Goal: Entertainment & Leisure: Consume media (video, audio)

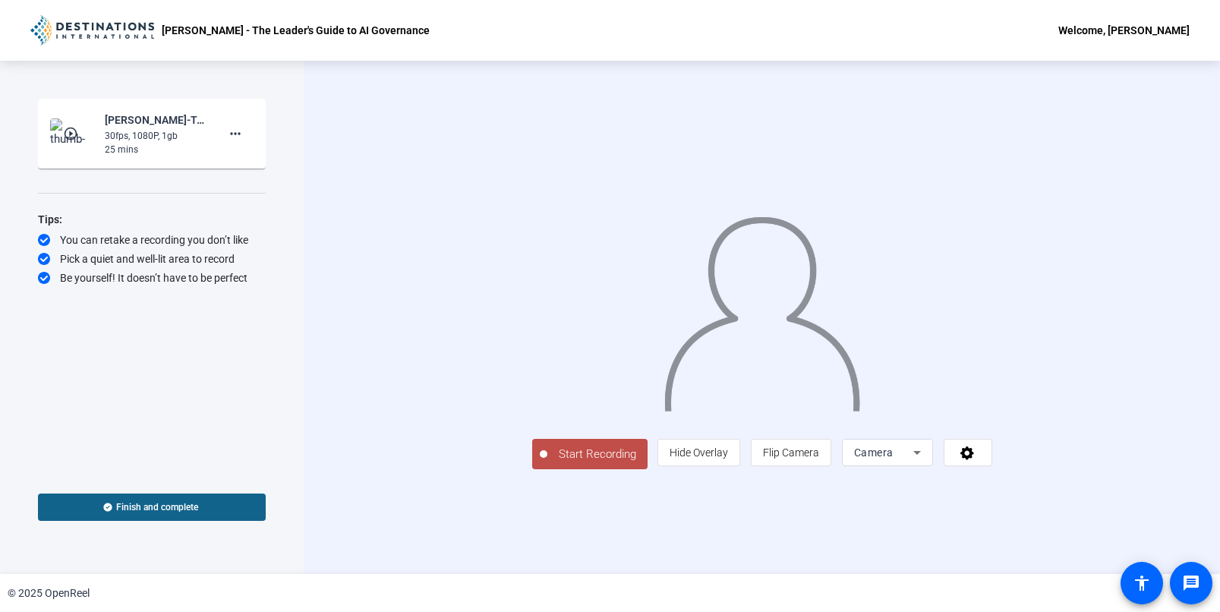
click at [69, 133] on mat-icon "play_circle_outline" at bounding box center [72, 133] width 18 height 15
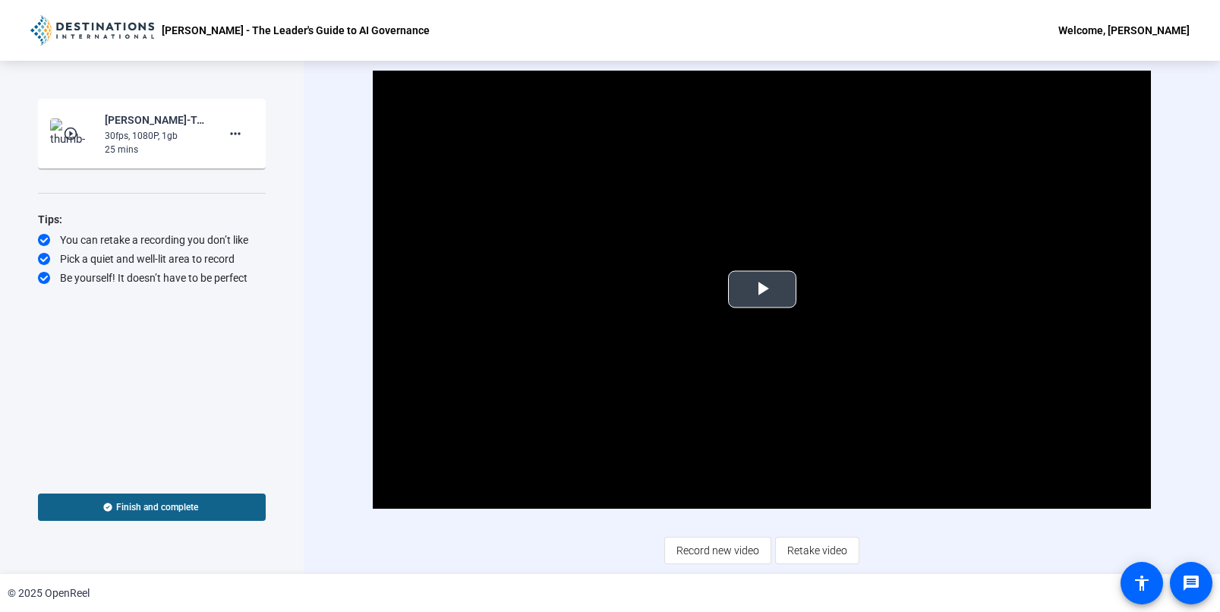
click at [762, 289] on span "Video Player" at bounding box center [762, 289] width 0 height 0
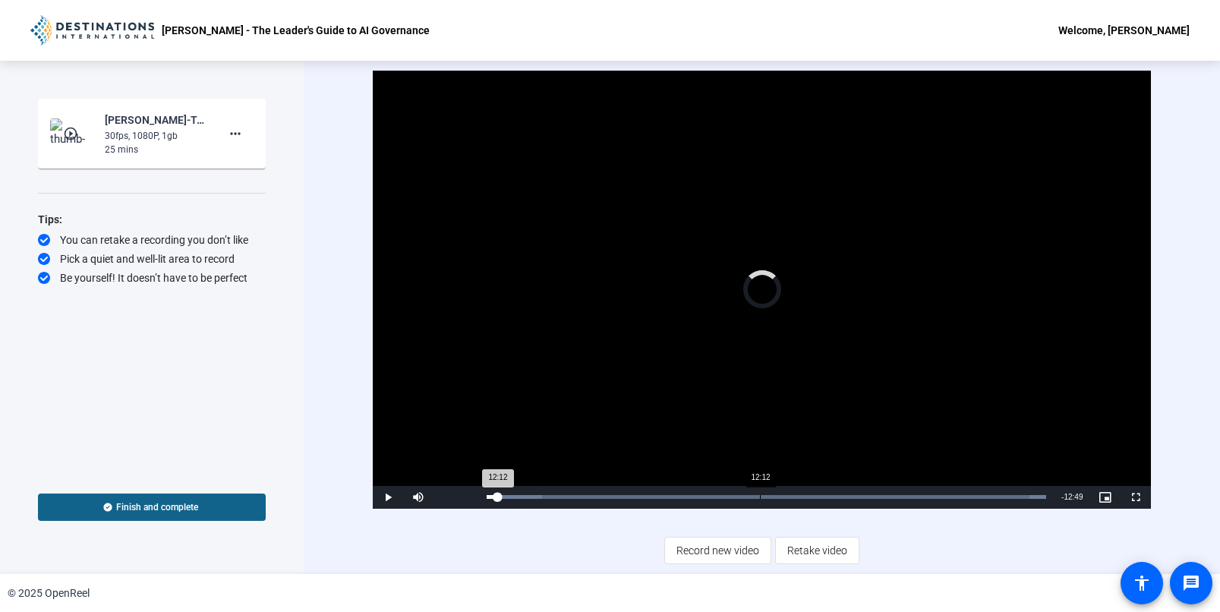
click at [759, 493] on div "Loaded : 100.00% 12:12 12:12" at bounding box center [766, 497] width 575 height 23
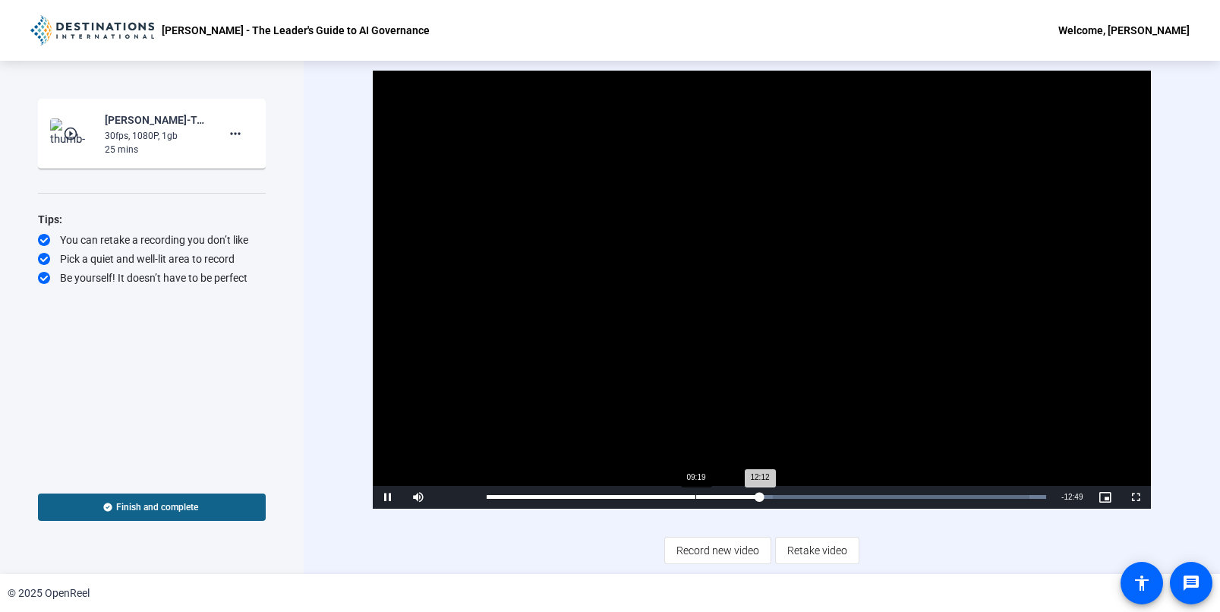
click at [694, 503] on div "Loaded : 100.00% 09:19 12:12" at bounding box center [766, 497] width 575 height 23
click at [823, 495] on div "15:03" at bounding box center [823, 497] width 1 height 4
click at [878, 486] on div "Loaded : 100.00% 17:24 17:24" at bounding box center [768, 497] width 579 height 23
click at [946, 489] on div "Loaded : 100.00% 20:24 17:25" at bounding box center [768, 497] width 579 height 23
click at [1012, 500] on div "Loaded : 100.00% 23:20 20:27" at bounding box center [768, 497] width 579 height 23
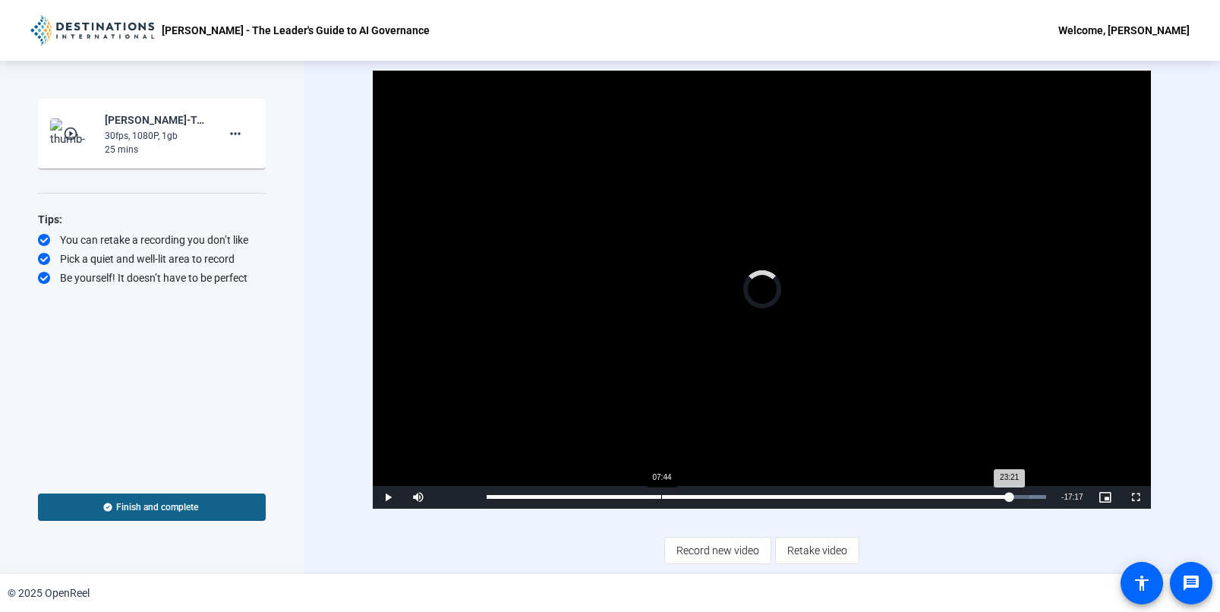
click at [660, 489] on div "Loaded : 100.00% 07:44 23:21" at bounding box center [766, 497] width 575 height 23
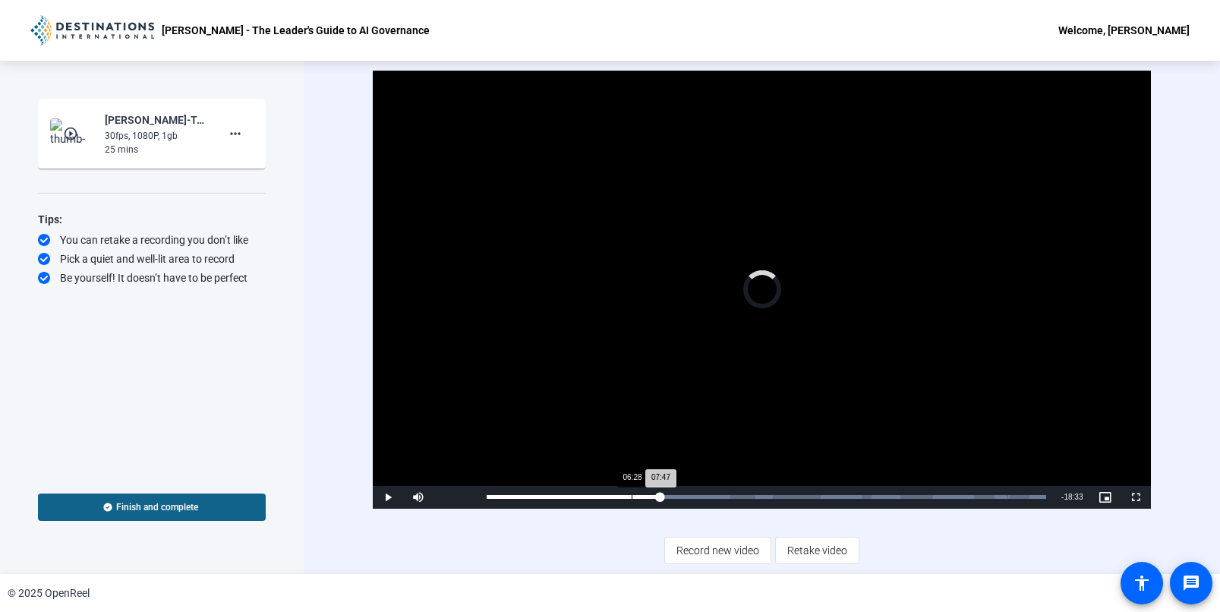
click at [631, 499] on div "Loaded : 100.00% 06:28 07:47" at bounding box center [766, 497] width 575 height 23
click at [717, 497] on div "Loaded : 100.00% 10:18 10:20" at bounding box center [766, 497] width 560 height 4
click at [735, 496] on div "Loaded : 100.00% 11:09 11:09" at bounding box center [766, 497] width 560 height 4
click at [781, 496] on div "Loaded : 100.00% 13:03 11:09" at bounding box center [766, 497] width 560 height 4
click at [812, 492] on div "Loaded : 100.00% 14:30 13:11" at bounding box center [766, 497] width 575 height 23
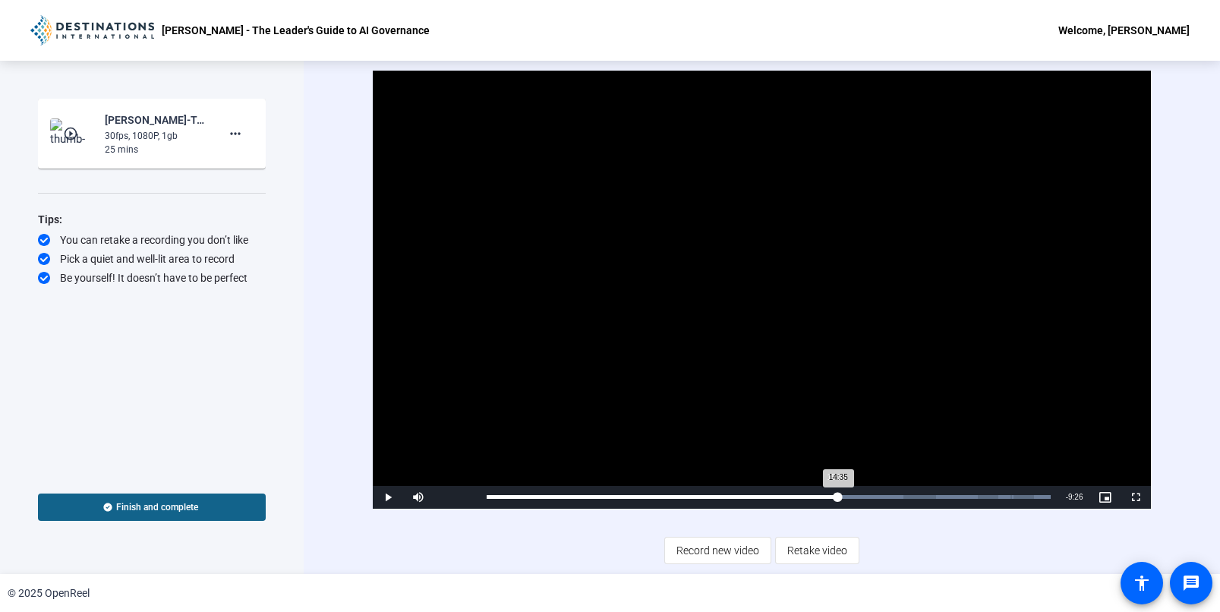
click at [834, 496] on div "Loaded : 100.00% 15:35 14:35" at bounding box center [768, 497] width 564 height 4
click at [864, 499] on div "Loaded : 100.00% 16:46 16:48" at bounding box center [768, 497] width 579 height 23
click at [898, 499] on div "Loaded : 100.00% 18:17 16:48" at bounding box center [768, 497] width 579 height 23
click at [911, 499] on div "Loaded : 100.00% 18:53 18:53" at bounding box center [768, 497] width 579 height 23
click at [942, 504] on div "Loaded : 100.00% 20:06 18:54" at bounding box center [768, 497] width 579 height 23
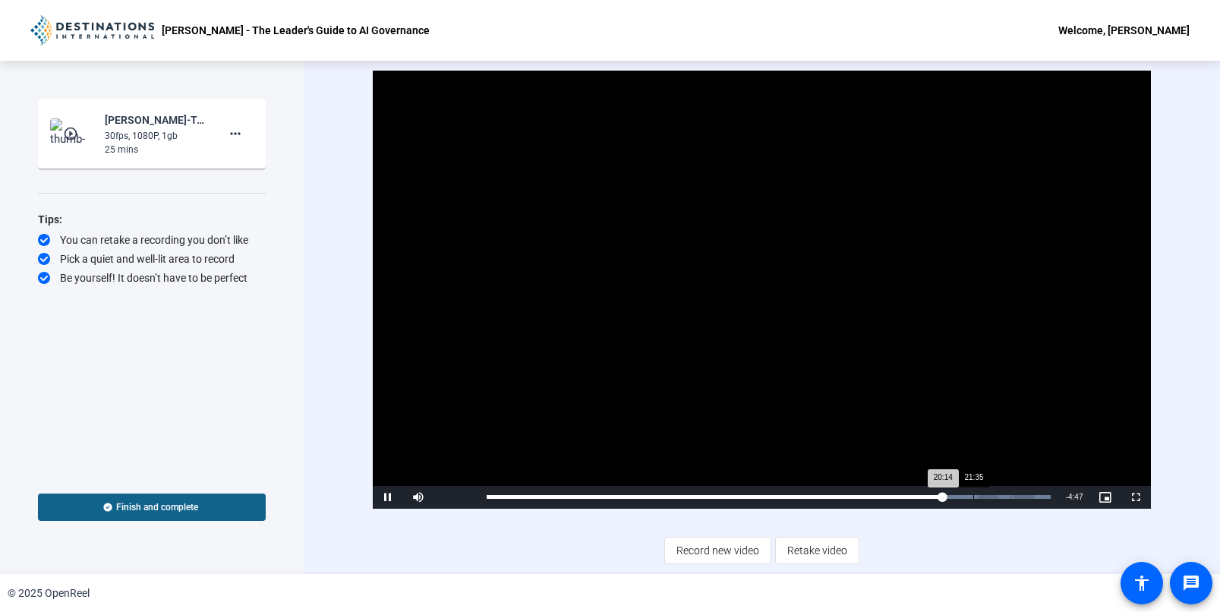
click at [974, 504] on div "Loaded : 100.00% 21:35 20:14" at bounding box center [768, 497] width 579 height 23
click at [624, 503] on div "Loaded : 100.00% 06:07 21:43" at bounding box center [766, 497] width 575 height 23
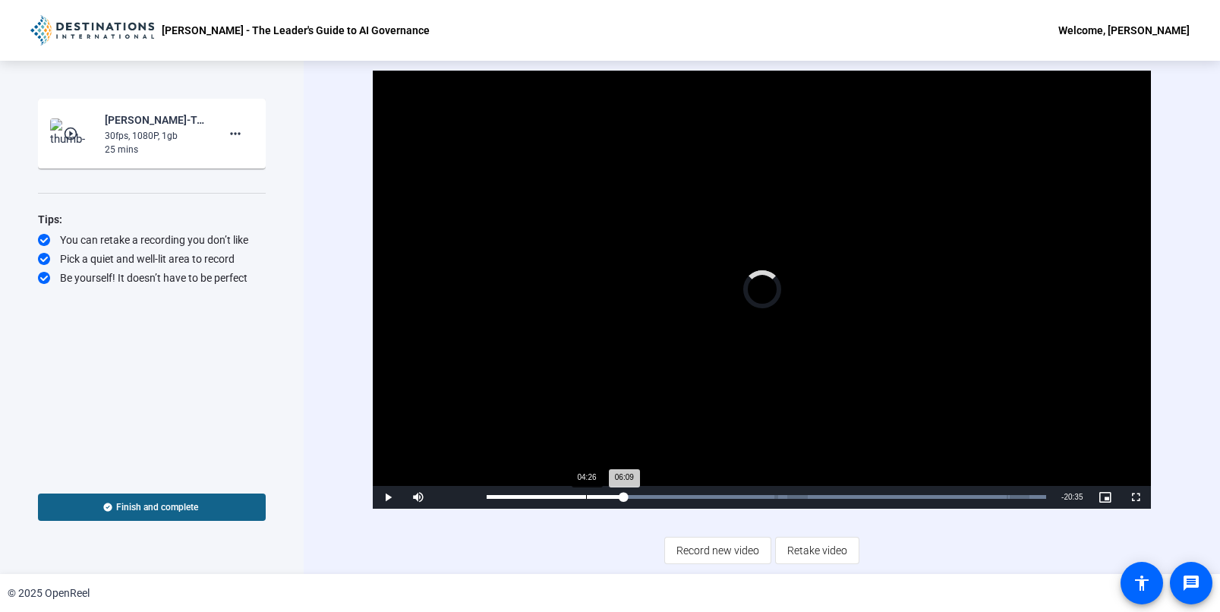
click at [585, 500] on div "Loaded : 100.00% 04:26 06:09" at bounding box center [766, 497] width 575 height 23
click at [551, 503] on div "Loaded : 100.00% 02:54 02:54" at bounding box center [766, 497] width 575 height 23
click at [681, 502] on div "Loaded : 100.00% 08:42 08:42" at bounding box center [766, 497] width 575 height 23
click at [801, 497] on div "14:02" at bounding box center [801, 497] width 1 height 4
click at [867, 490] on div "Loaded : 100.00% 17:01 14:03" at bounding box center [766, 497] width 575 height 23
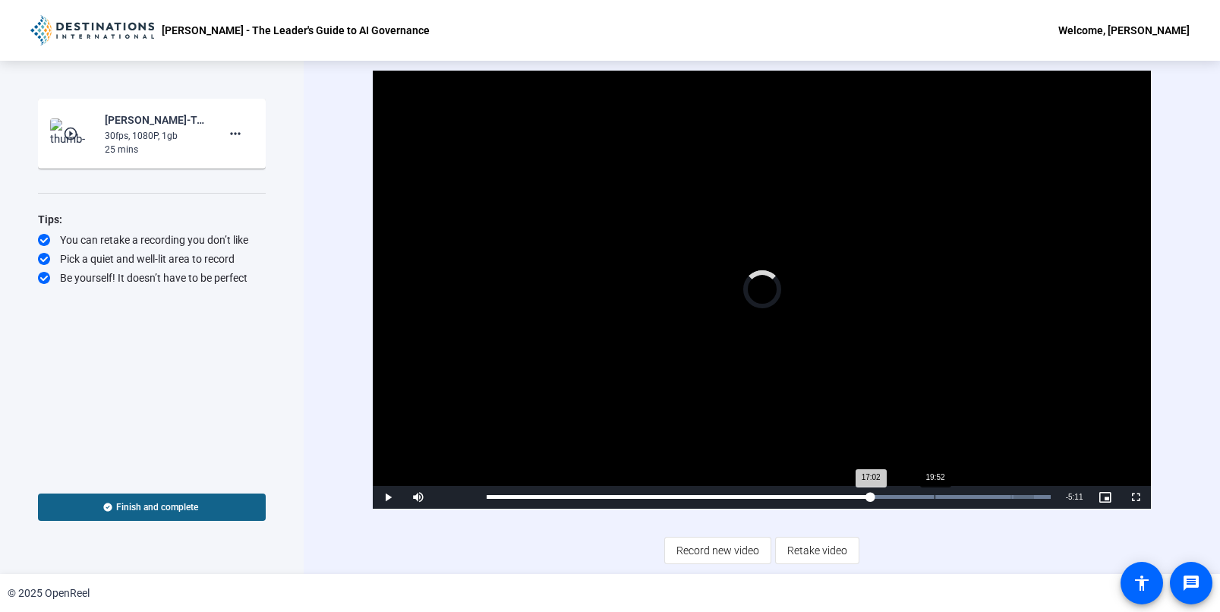
click at [933, 496] on div "Loaded : 100.00% 19:52 17:02" at bounding box center [768, 497] width 564 height 4
